Goal: Task Accomplishment & Management: Manage account settings

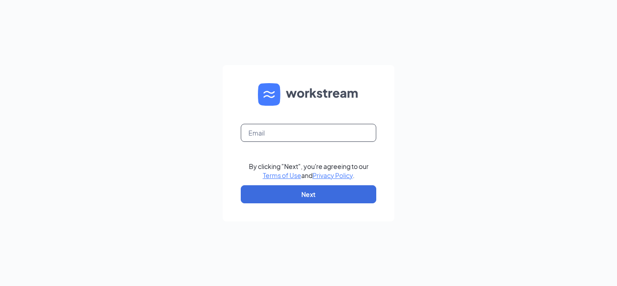
click at [294, 141] on input "text" at bounding box center [308, 133] width 135 height 18
type input "[PERSON_NAME]"
type input "[EMAIL_ADDRESS][DOMAIN_NAME]"
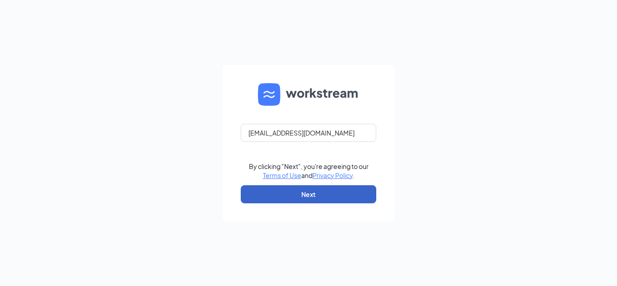
click at [295, 193] on button "Next" at bounding box center [308, 194] width 135 height 18
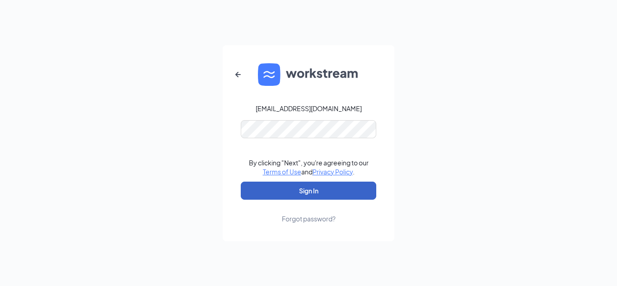
click at [293, 191] on button "Sign In" at bounding box center [308, 190] width 135 height 18
click at [315, 198] on button "Sign In" at bounding box center [308, 190] width 135 height 18
click at [318, 195] on button "Sign In" at bounding box center [308, 190] width 135 height 18
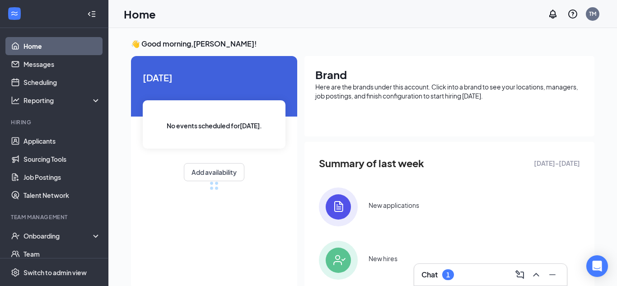
click at [431, 277] on h3 "Chat" at bounding box center [429, 274] width 16 height 10
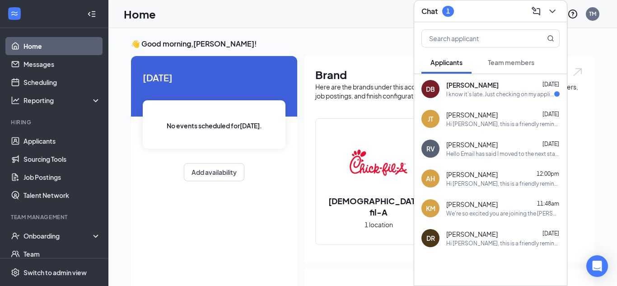
click at [478, 100] on div "DB [PERSON_NAME] [DATE] I know it's late. Just checking on my applications." at bounding box center [490, 89] width 153 height 30
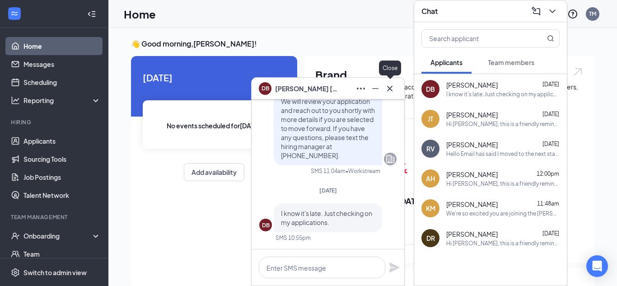
click at [389, 91] on icon "Cross" at bounding box center [389, 88] width 11 height 11
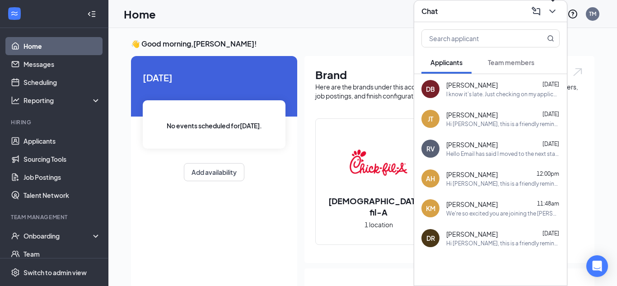
click at [554, 14] on icon "ChevronDown" at bounding box center [552, 11] width 11 height 11
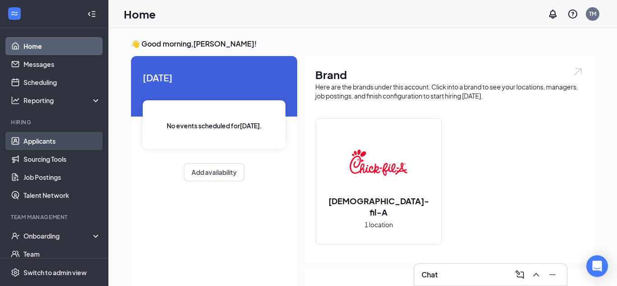
click at [45, 135] on link "Applicants" at bounding box center [61, 141] width 77 height 18
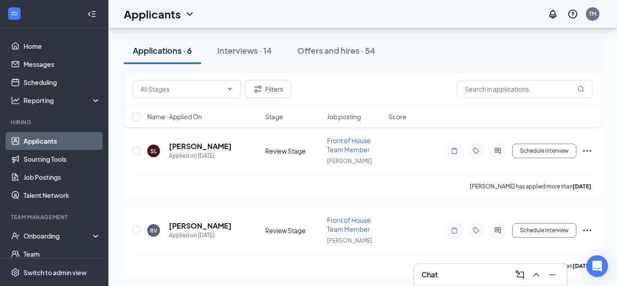
scroll to position [367, 0]
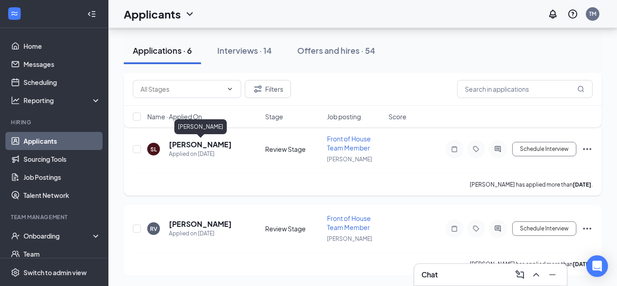
click at [200, 146] on h5 "Stephanie Lowery" at bounding box center [200, 144] width 63 height 10
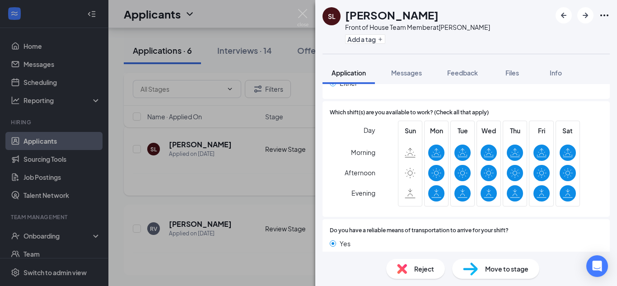
scroll to position [570, 0]
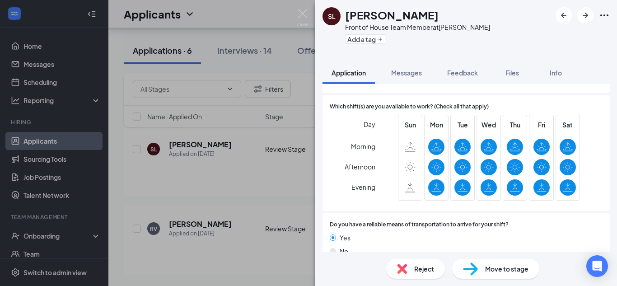
click at [256, 267] on div "SL Stephanie Lowery Front of House Team Member at Clayton Add a tag Application…" at bounding box center [308, 143] width 617 height 286
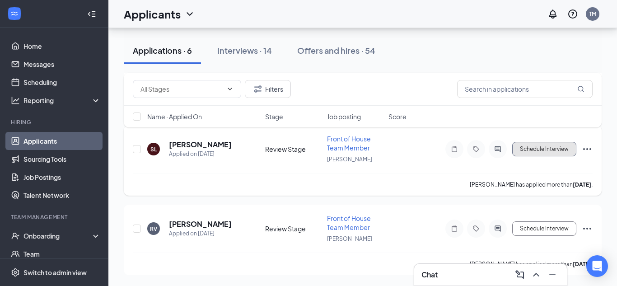
click at [530, 149] on button "Schedule Interview" at bounding box center [544, 149] width 64 height 14
type input "Onsite Interview (next stage)"
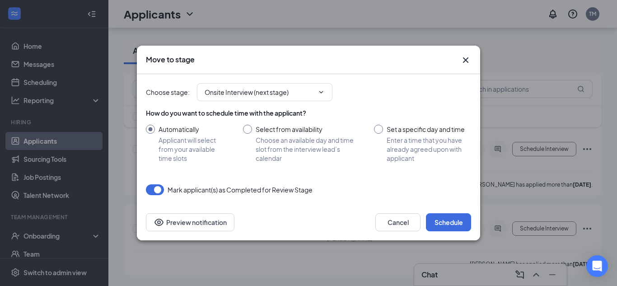
click at [379, 131] on input "Set a specific day and time Enter a time that you have already agreed upon with…" at bounding box center [422, 144] width 97 height 38
radio input "true"
radio input "false"
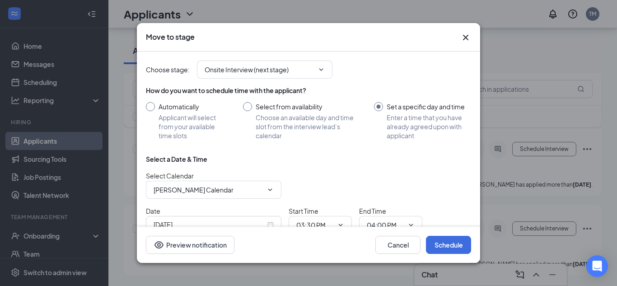
click at [270, 223] on div "Sep 15, 2025" at bounding box center [213, 224] width 120 height 10
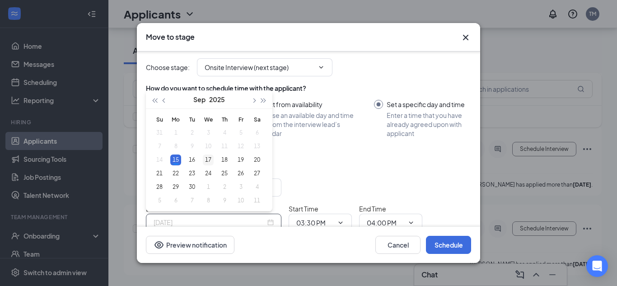
click at [207, 162] on div "17" at bounding box center [208, 159] width 11 height 11
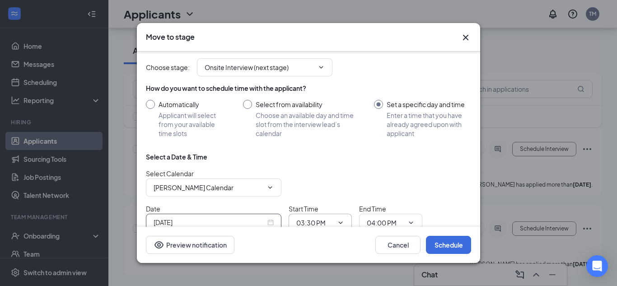
click at [338, 224] on icon "ChevronDown" at bounding box center [340, 222] width 7 height 7
click at [341, 222] on icon "ChevronDown" at bounding box center [340, 221] width 7 height 7
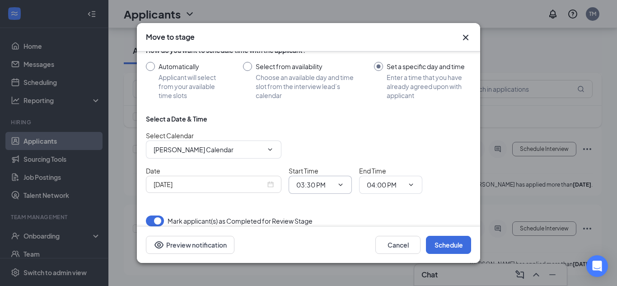
scroll to position [48, 0]
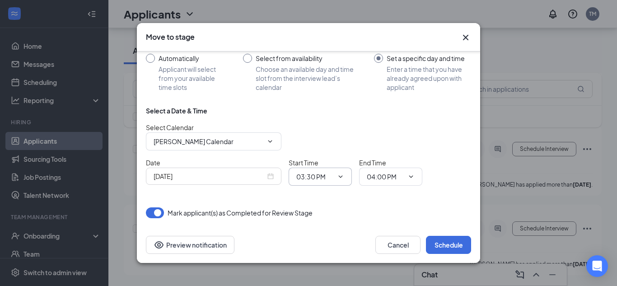
click at [343, 179] on icon "ChevronDown" at bounding box center [340, 176] width 7 height 7
click at [335, 176] on span at bounding box center [339, 176] width 9 height 7
click at [342, 176] on icon "ChevronDown" at bounding box center [340, 176] width 7 height 7
click at [410, 178] on icon "ChevronDown" at bounding box center [410, 176] width 7 height 7
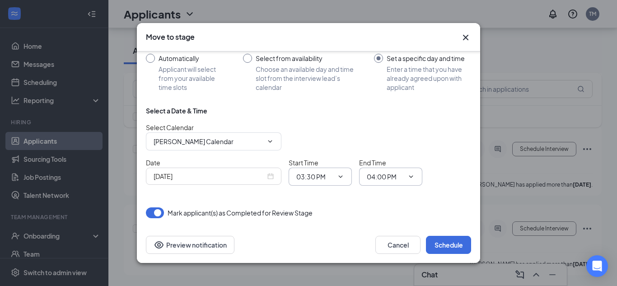
click at [341, 174] on icon "ChevronDown" at bounding box center [340, 176] width 7 height 7
click at [269, 179] on div "Sep 17, 2025" at bounding box center [213, 176] width 120 height 10
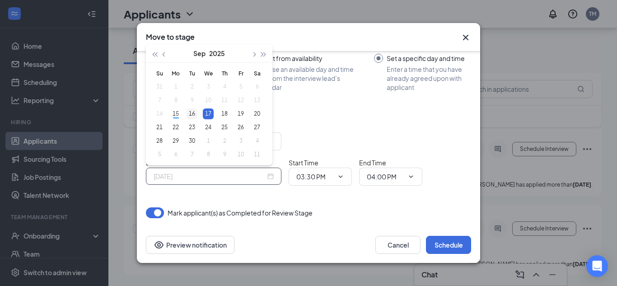
type input "Sep 16, 2025"
click at [196, 114] on div "16" at bounding box center [191, 113] width 11 height 11
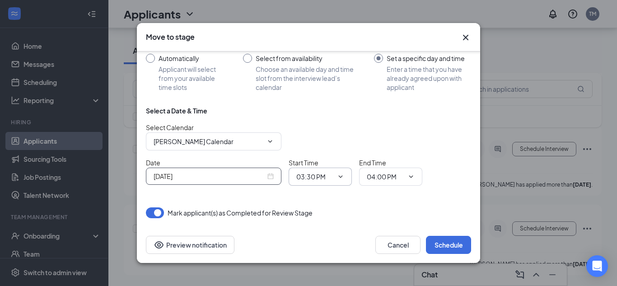
click at [340, 180] on icon "ChevronDown" at bounding box center [340, 176] width 7 height 7
click at [345, 176] on span "03:30 PM" at bounding box center [319, 176] width 63 height 18
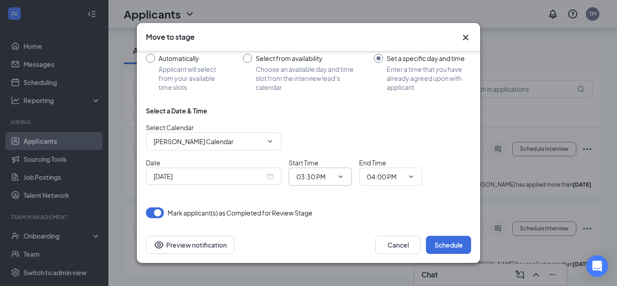
click at [339, 176] on icon "ChevronDown" at bounding box center [340, 176] width 7 height 7
click at [251, 62] on input "Select from availability Choose an available day and time slot from the intervi…" at bounding box center [299, 73] width 113 height 38
radio input "true"
radio input "false"
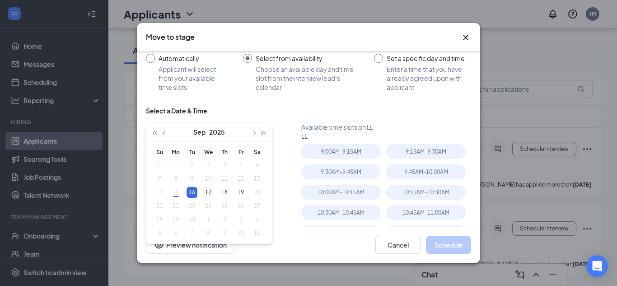
click at [209, 191] on div "17" at bounding box center [208, 192] width 11 height 11
type input "Sep 17, 2025"
click at [405, 153] on div "9:15AM - 9:30AM" at bounding box center [425, 151] width 79 height 15
click at [442, 245] on button "Schedule" at bounding box center [448, 245] width 45 height 18
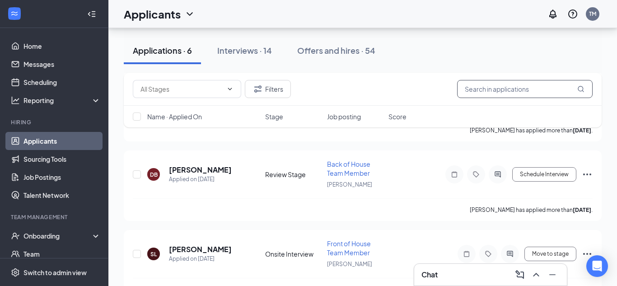
scroll to position [261, 0]
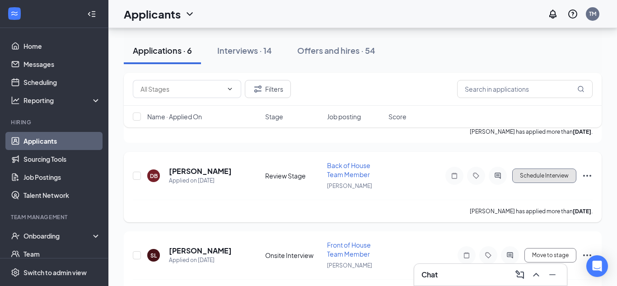
click at [538, 177] on button "Schedule Interview" at bounding box center [544, 175] width 64 height 14
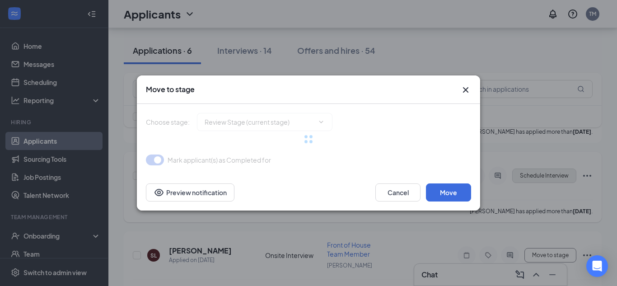
type input "Onsite Interview (next stage)"
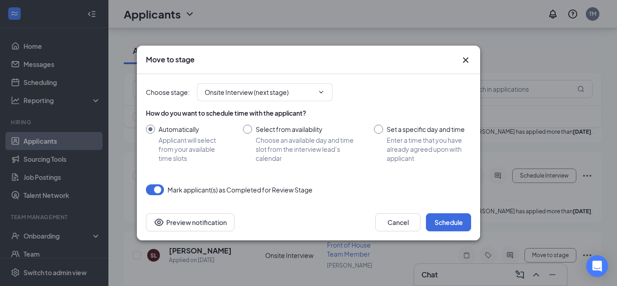
click at [379, 132] on input "Set a specific day and time Enter a time that you have already agreed upon with…" at bounding box center [422, 144] width 97 height 38
radio input "true"
radio input "false"
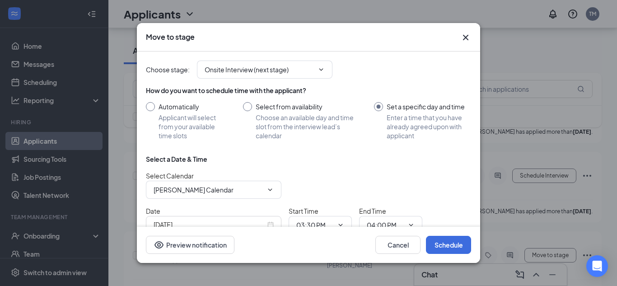
click at [246, 109] on input "Select from availability Choose an available day and time slot from the intervi…" at bounding box center [299, 121] width 113 height 38
radio input "true"
radio input "false"
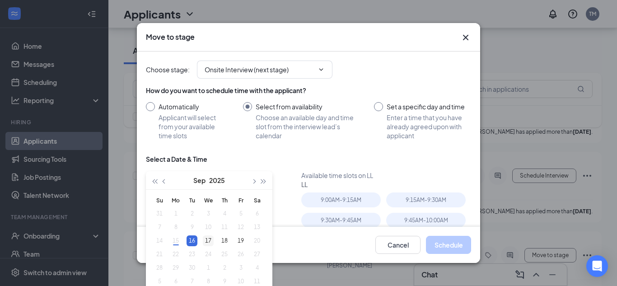
click at [209, 240] on div "17" at bounding box center [208, 240] width 11 height 11
type input "Sep 17, 2025"
click at [330, 222] on div "9:30AM - 9:45AM" at bounding box center [340, 220] width 79 height 15
click at [444, 245] on button "Schedule" at bounding box center [448, 245] width 45 height 18
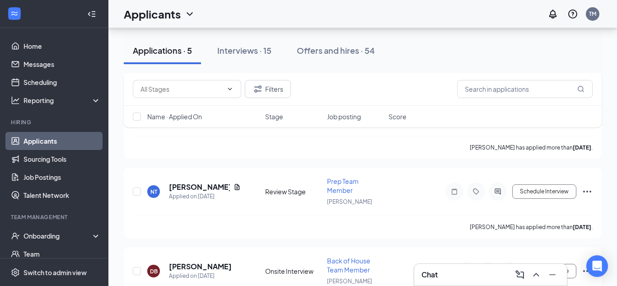
scroll to position [160, 0]
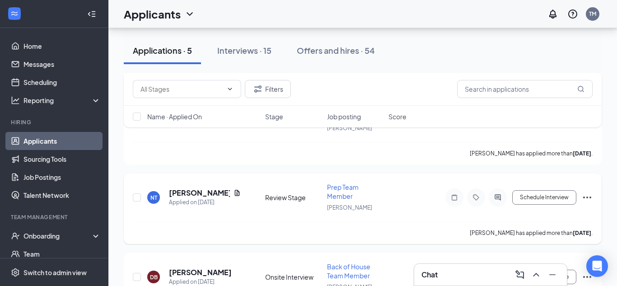
click at [208, 195] on h5 "natavious turner" at bounding box center [199, 193] width 61 height 10
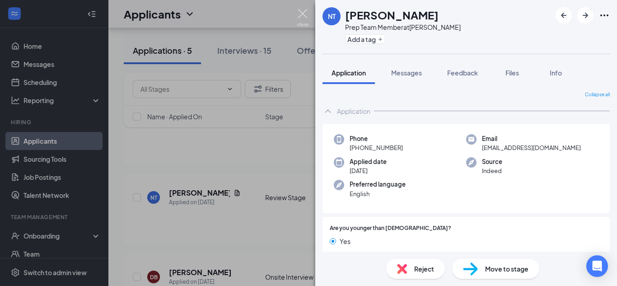
click at [302, 19] on img at bounding box center [302, 18] width 11 height 18
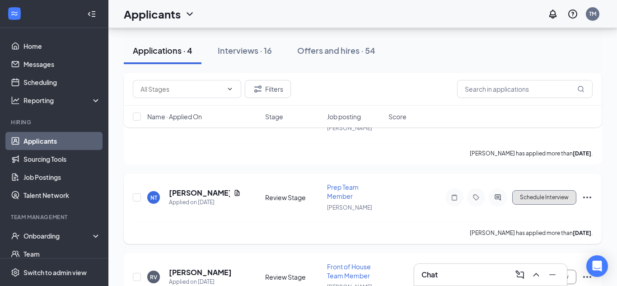
click at [534, 197] on button "Schedule Interview" at bounding box center [544, 197] width 64 height 14
type input "Onsite Interview (next stage)"
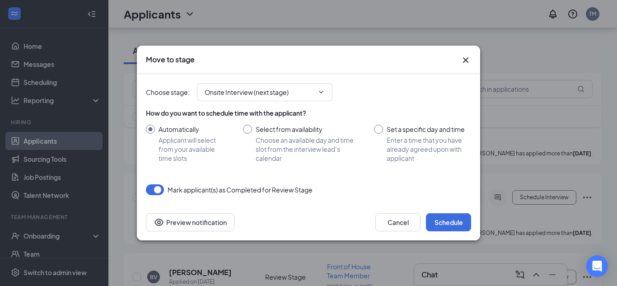
click at [249, 132] on input "Select from availability Choose an available day and time slot from the intervi…" at bounding box center [299, 144] width 113 height 38
radio input "true"
radio input "false"
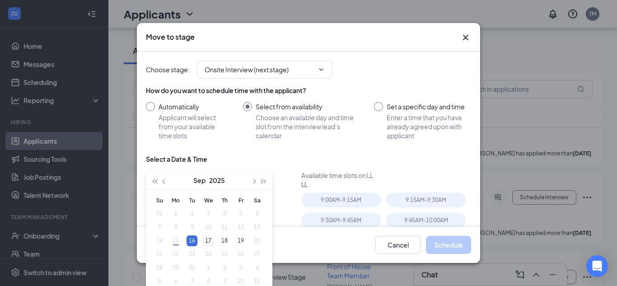
type input "Sep 17, 2025"
click at [209, 239] on div "17" at bounding box center [208, 240] width 11 height 11
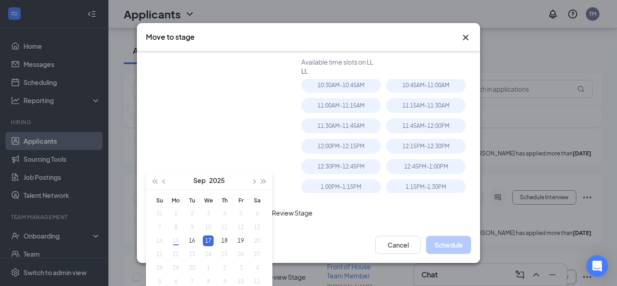
scroll to position [63, 0]
click at [455, 186] on div "1:15PM - 1:30PM" at bounding box center [425, 186] width 79 height 15
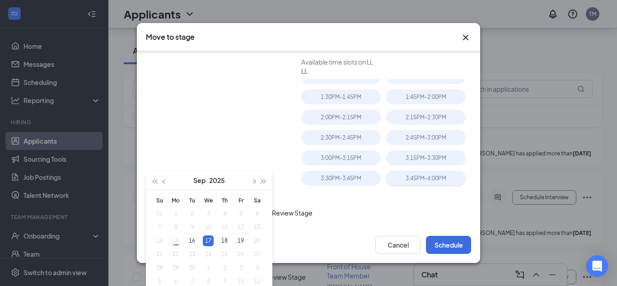
click at [436, 181] on div "3:45PM - 4:00PM" at bounding box center [425, 178] width 79 height 15
click at [455, 251] on button "Schedule" at bounding box center [448, 245] width 45 height 18
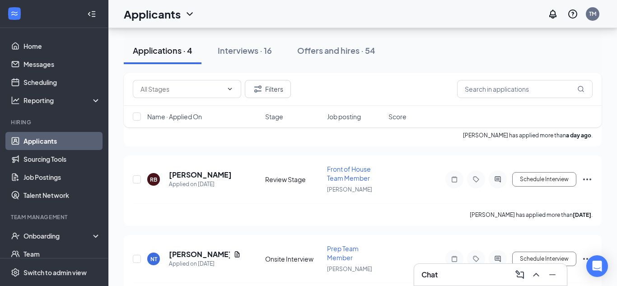
scroll to position [99, 0]
click at [214, 178] on h5 "Rebecca Burrell" at bounding box center [200, 174] width 63 height 10
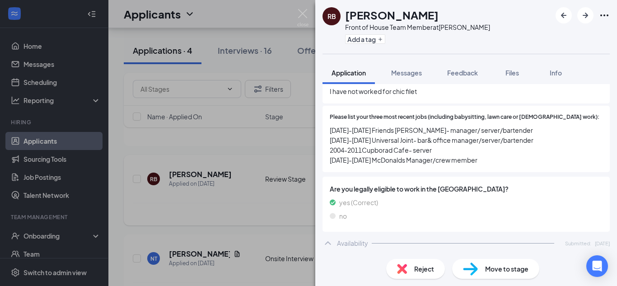
scroll to position [328, 0]
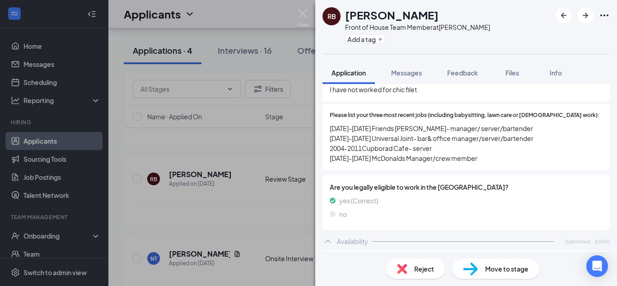
click at [279, 211] on div "RB Rebecca Burrell Front of House Team Member at Clayton Add a tag Application …" at bounding box center [308, 143] width 617 height 286
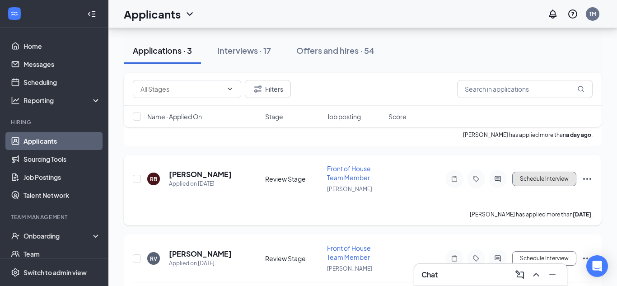
click at [566, 178] on button "Schedule Interview" at bounding box center [544, 179] width 64 height 14
type input "Onsite Interview (next stage)"
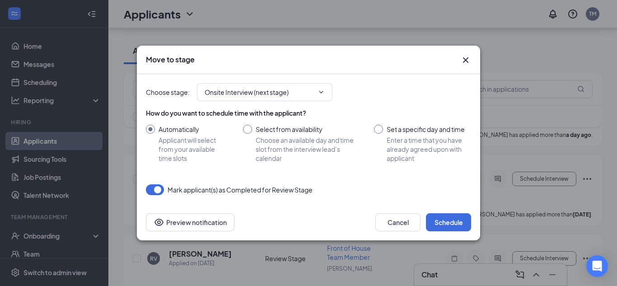
click at [247, 130] on input "Select from availability Choose an available day and time slot from the intervi…" at bounding box center [299, 144] width 113 height 38
radio input "true"
radio input "false"
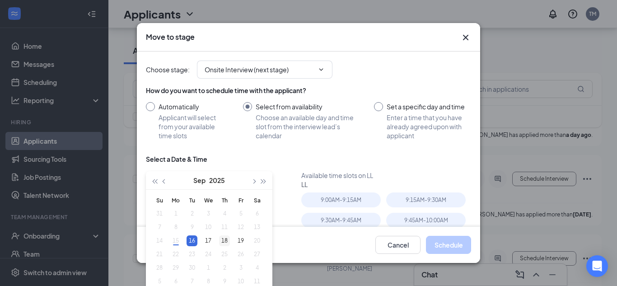
click at [228, 242] on div "18" at bounding box center [224, 240] width 11 height 11
type input "Sep 18, 2025"
click at [404, 218] on div "9:45AM - 10:00AM" at bounding box center [425, 220] width 79 height 15
click at [453, 252] on button "Schedule" at bounding box center [448, 245] width 45 height 18
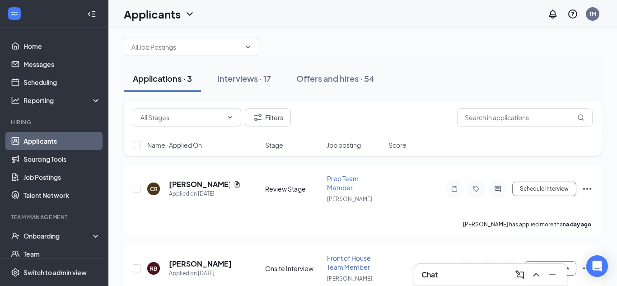
scroll to position [2, 0]
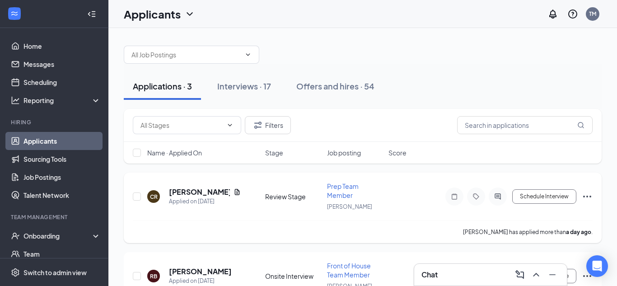
click at [198, 193] on h5 "Claire Roberts" at bounding box center [199, 192] width 61 height 10
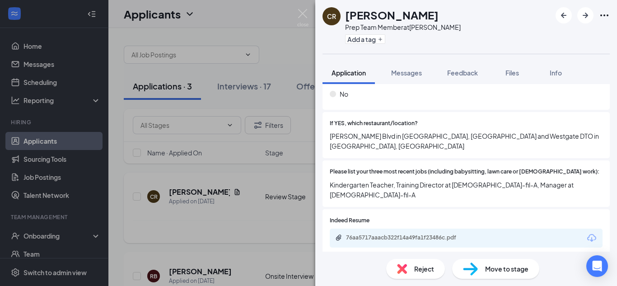
scroll to position [307, 0]
click at [302, 13] on img at bounding box center [302, 18] width 11 height 18
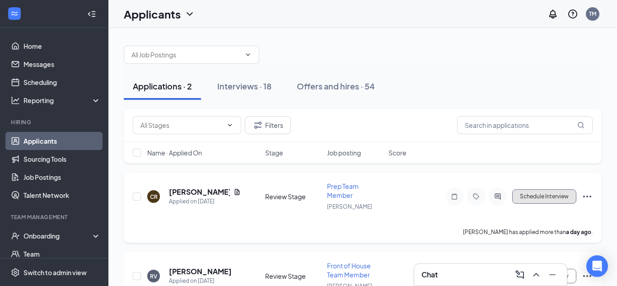
click at [544, 196] on button "Schedule Interview" at bounding box center [544, 196] width 64 height 14
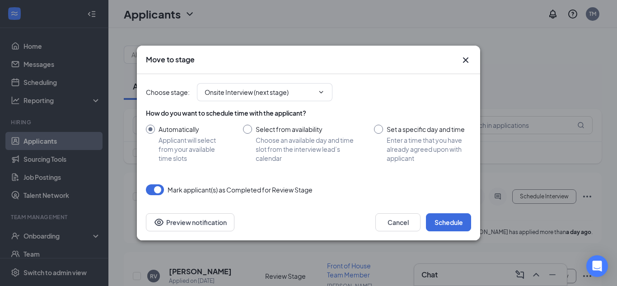
click at [250, 131] on input "Select from availability Choose an available day and time slot from the intervi…" at bounding box center [299, 144] width 113 height 38
radio input "true"
radio input "false"
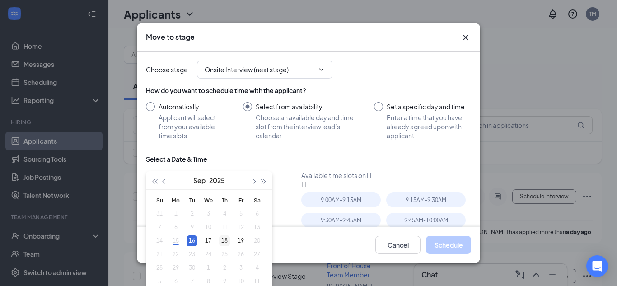
click at [227, 240] on div "18" at bounding box center [224, 240] width 11 height 11
type input "Sep 18, 2025"
click at [407, 198] on div "9:15AM - 9:30AM" at bounding box center [425, 199] width 79 height 15
click at [442, 241] on button "Schedule" at bounding box center [448, 245] width 45 height 18
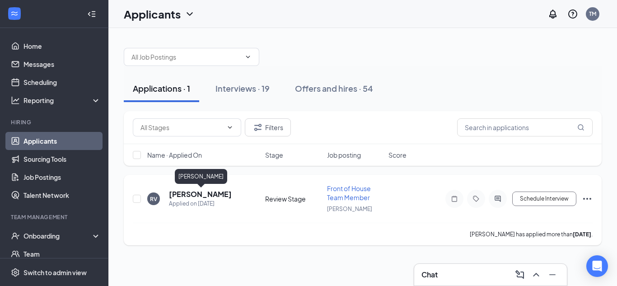
click at [195, 198] on h5 "Rosemarie Van Horn" at bounding box center [200, 194] width 63 height 10
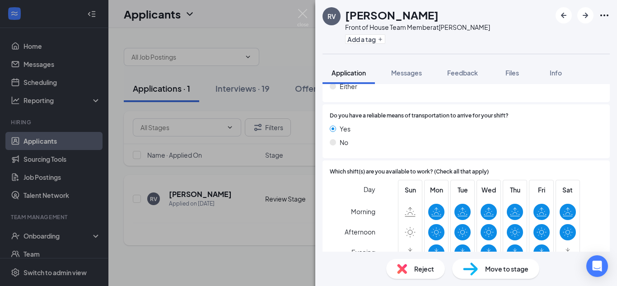
scroll to position [590, 0]
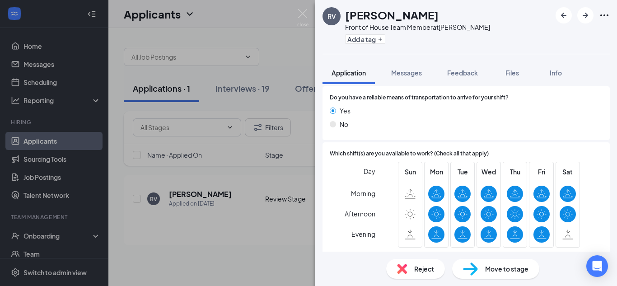
click at [257, 251] on div "RV Rosemarie Van Horn Front of House Team Member at Clayton Add a tag Applicati…" at bounding box center [308, 143] width 617 height 286
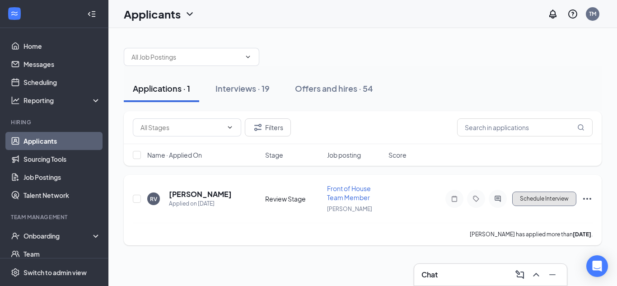
click at [539, 202] on button "Schedule Interview" at bounding box center [544, 198] width 64 height 14
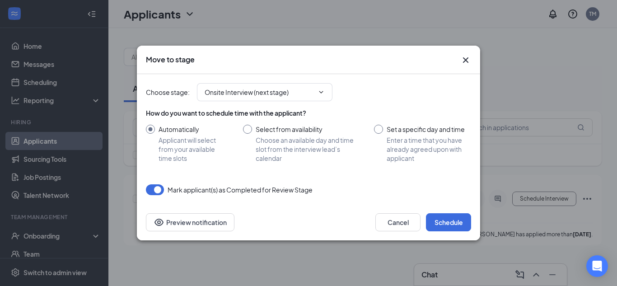
click at [250, 130] on input "Select from availability Choose an available day and time slot from the intervi…" at bounding box center [299, 144] width 113 height 38
radio input "true"
radio input "false"
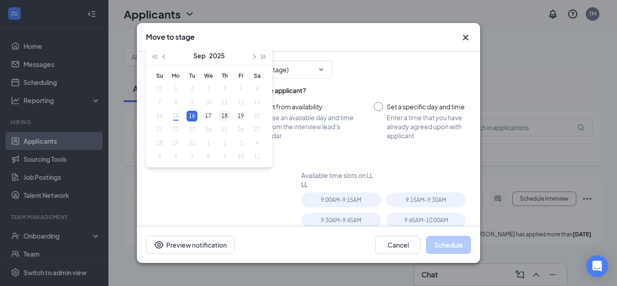
click at [225, 117] on div "18" at bounding box center [224, 116] width 11 height 11
type input "Sep 18, 2025"
click at [353, 220] on div "10:00AM - 10:15AM" at bounding box center [340, 220] width 79 height 15
click at [438, 245] on button "Schedule" at bounding box center [448, 245] width 45 height 18
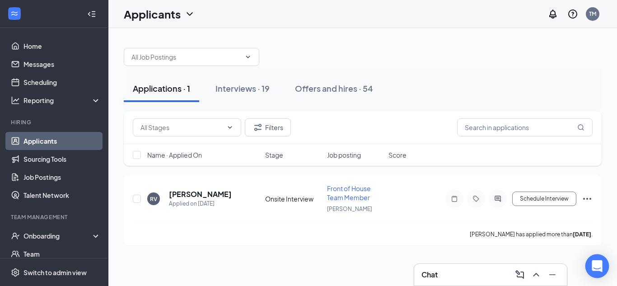
click at [595, 271] on icon "Open Intercom Messenger" at bounding box center [597, 266] width 12 height 12
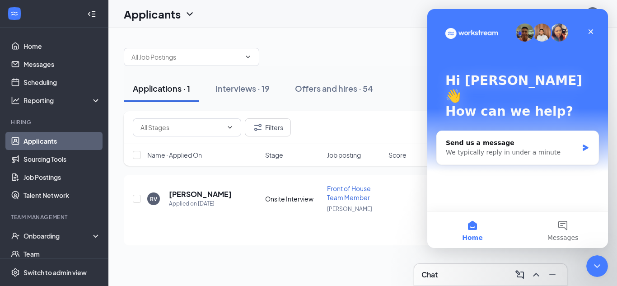
click at [367, 262] on div "Applications · 1 Interviews · 19 Offers and hires · 54 Filters Name · Applied O…" at bounding box center [362, 157] width 508 height 258
click at [28, 47] on link "Home" at bounding box center [61, 46] width 77 height 18
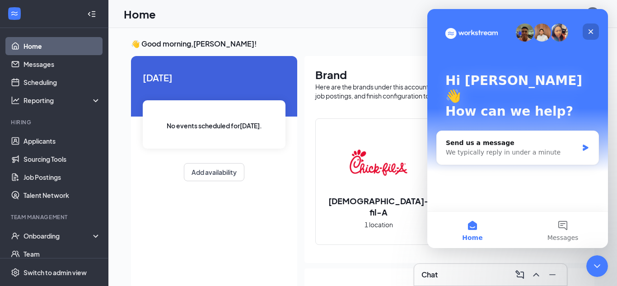
click at [594, 34] on div "Close" at bounding box center [590, 31] width 16 height 16
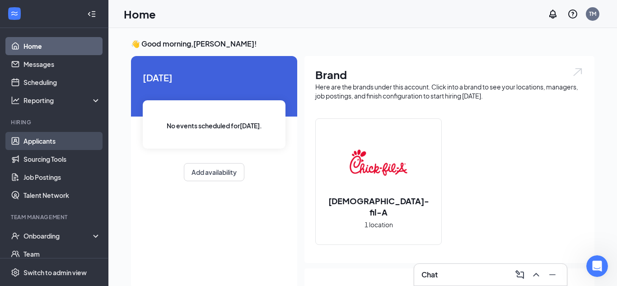
click at [38, 146] on link "Applicants" at bounding box center [61, 141] width 77 height 18
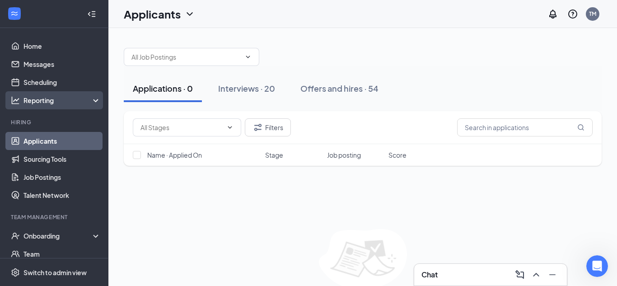
click at [63, 91] on div "Reporting" at bounding box center [54, 100] width 108 height 18
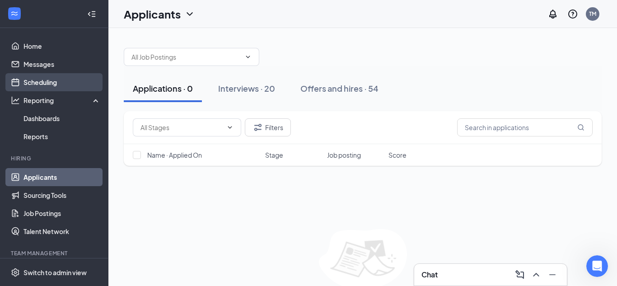
click at [62, 84] on link "Scheduling" at bounding box center [61, 82] width 77 height 18
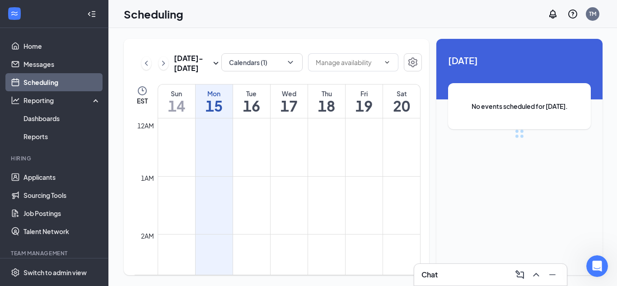
scroll to position [444, 0]
click at [253, 98] on h1 "16" at bounding box center [251, 105] width 37 height 15
click at [288, 102] on h1 "17" at bounding box center [288, 105] width 37 height 15
click at [326, 105] on h1 "18" at bounding box center [326, 105] width 37 height 15
click at [373, 108] on h1 "19" at bounding box center [363, 105] width 37 height 15
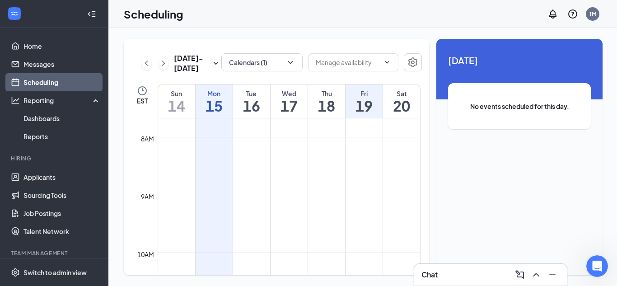
click at [255, 100] on h1 "16" at bounding box center [251, 105] width 37 height 15
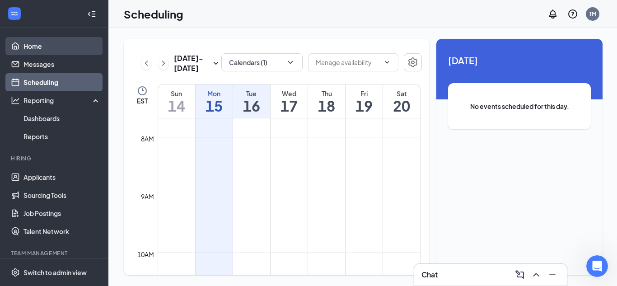
click at [46, 51] on link "Home" at bounding box center [61, 46] width 77 height 18
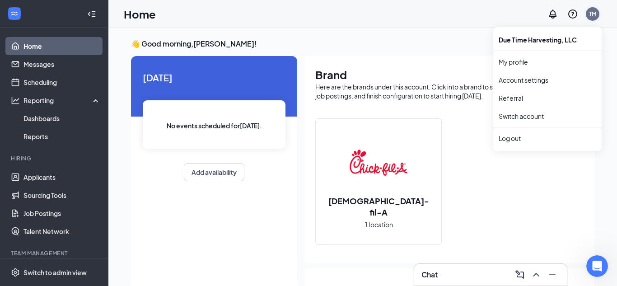
click at [590, 15] on div "TM" at bounding box center [592, 14] width 7 height 8
click at [596, 18] on div "TM" at bounding box center [592, 14] width 14 height 14
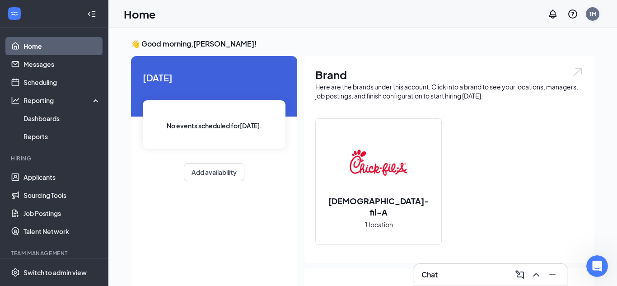
click at [595, 18] on div "TM" at bounding box center [592, 14] width 14 height 14
click at [598, 18] on div "TM" at bounding box center [592, 14] width 18 height 18
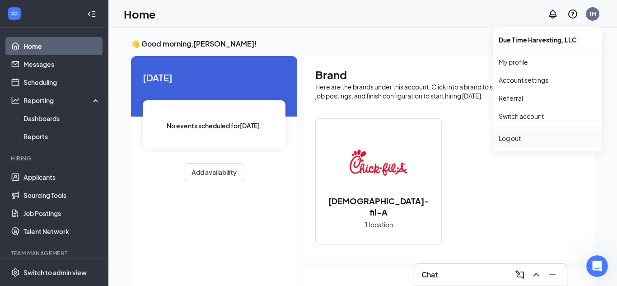
click at [526, 144] on li "Log out" at bounding box center [547, 138] width 108 height 18
